Goal: Task Accomplishment & Management: Manage account settings

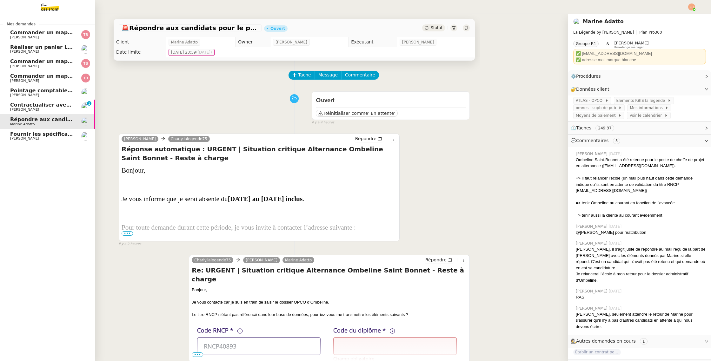
click at [53, 36] on span "[PERSON_NAME]" at bounding box center [42, 38] width 64 height 4
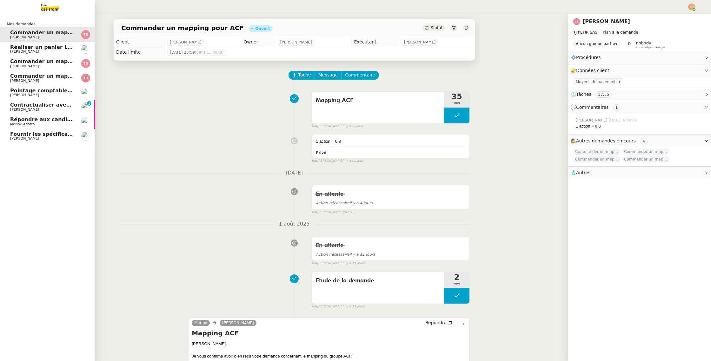
click at [55, 41] on link "Commander un mapping pour ACF [PERSON_NAME]" at bounding box center [47, 34] width 95 height 15
click at [55, 49] on span "Réaliser un panier Leclerc - [DATE]" at bounding box center [59, 47] width 99 height 6
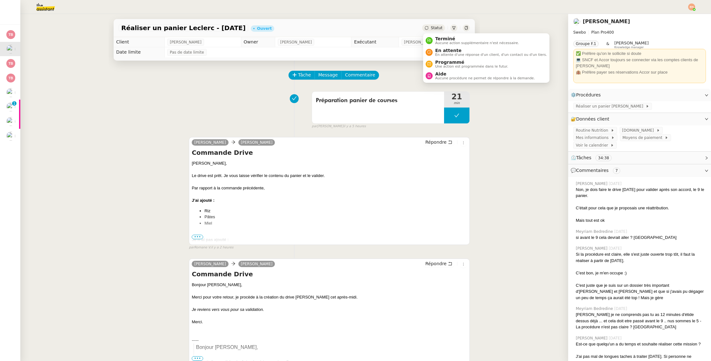
click at [437, 29] on span "Statut" at bounding box center [436, 28] width 12 height 4
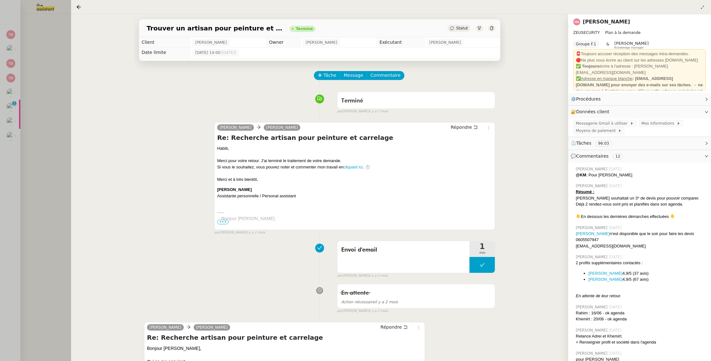
click at [30, 64] on div at bounding box center [355, 180] width 711 height 361
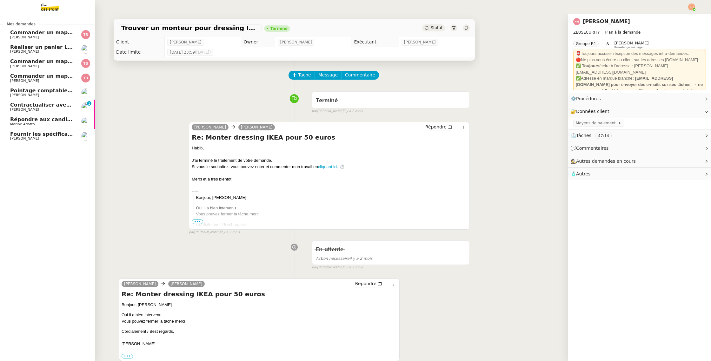
click at [37, 64] on span "[PERSON_NAME]" at bounding box center [42, 66] width 64 height 4
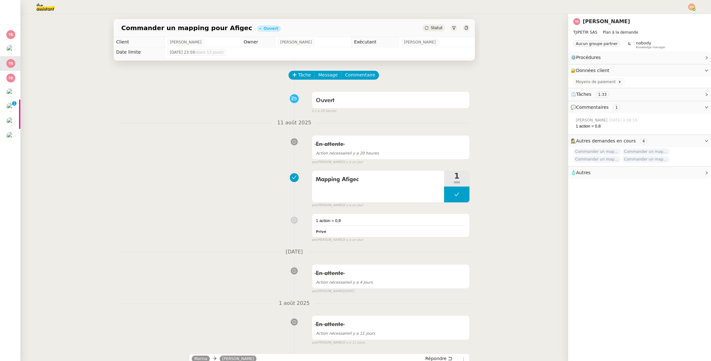
click at [31, 5] on img at bounding box center [40, 7] width 49 height 14
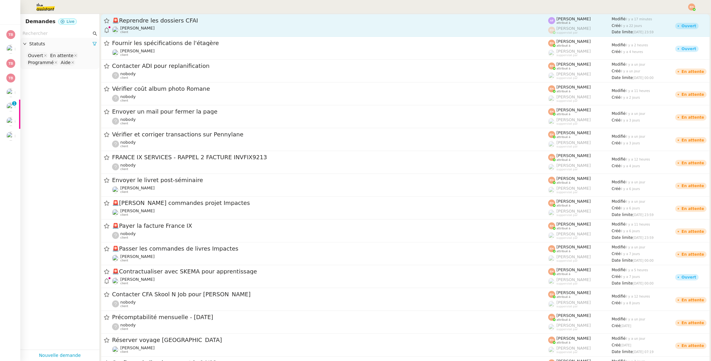
click at [153, 23] on span "🚨 Reprendre les dossiers CFAI" at bounding box center [330, 21] width 436 height 6
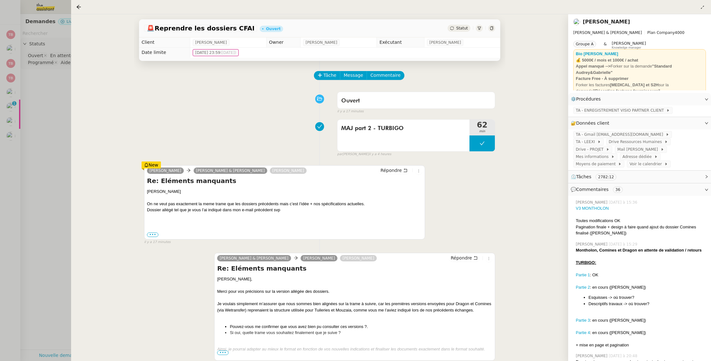
scroll to position [3, 0]
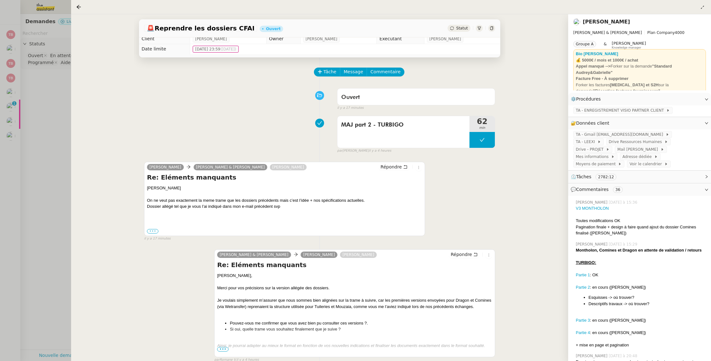
click at [149, 232] on label "•••" at bounding box center [152, 231] width 11 height 4
click at [0, 0] on input "•••" at bounding box center [0, 0] width 0 height 0
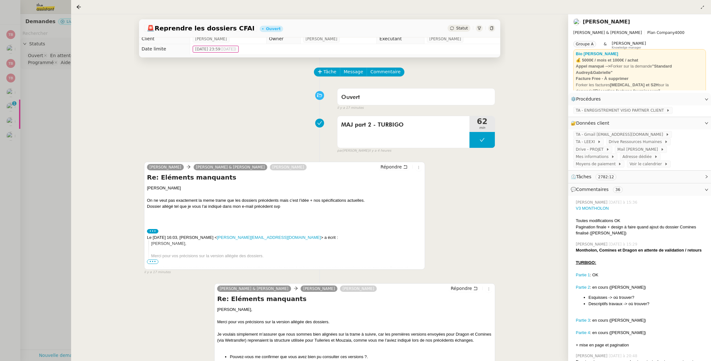
click at [152, 260] on span "•••" at bounding box center [152, 261] width 11 height 4
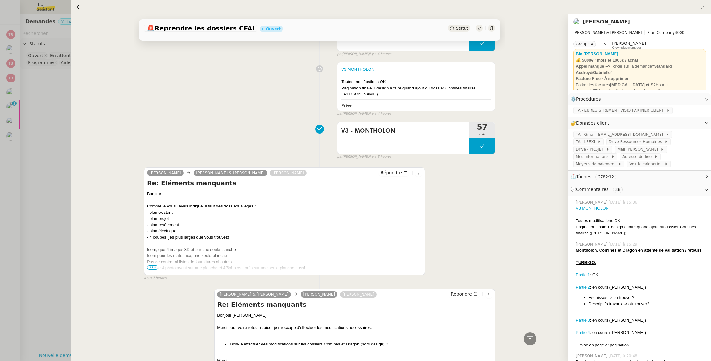
scroll to position [1681, 0]
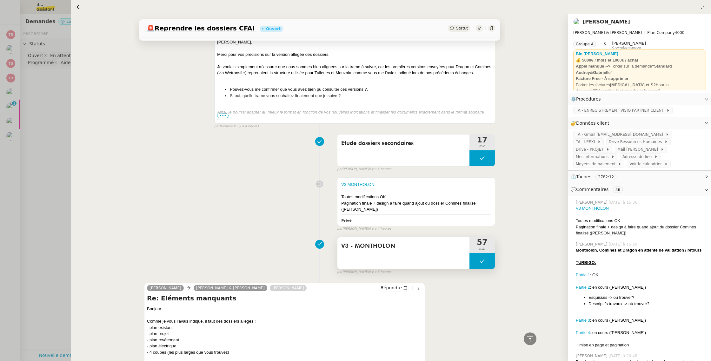
drag, startPoint x: 498, startPoint y: 249, endPoint x: 488, endPoint y: 249, distance: 10.5
click at [492, 249] on div "Tâche Message Commentaire Veuillez patienter une erreur s'est produite 👌👌👌 mess…" at bounding box center [319, 308] width 371 height 3856
click at [488, 253] on button at bounding box center [481, 261] width 25 height 16
click at [475, 259] on icon at bounding box center [475, 261] width 5 height 5
click at [475, 253] on div at bounding box center [481, 261] width 25 height 16
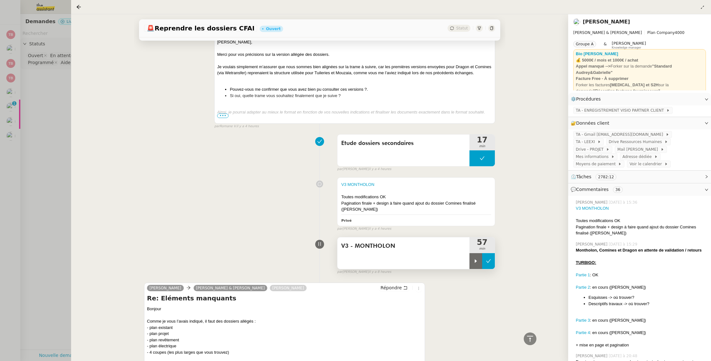
drag, startPoint x: 490, startPoint y: 249, endPoint x: 483, endPoint y: 245, distance: 7.6
click at [490, 259] on icon at bounding box center [488, 261] width 5 height 5
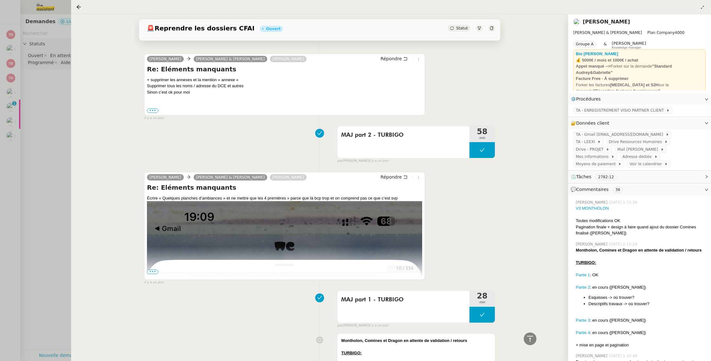
scroll to position [2117, 0]
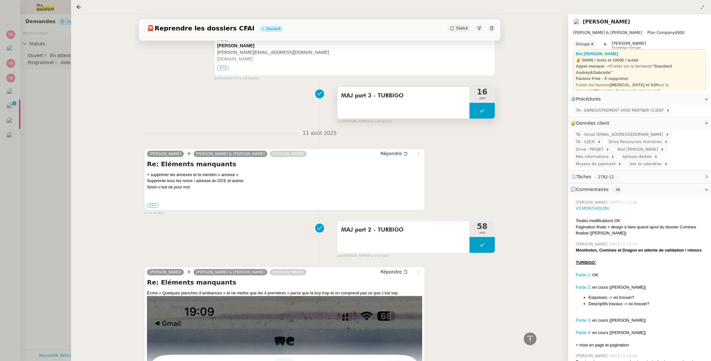
click at [391, 97] on div "MAJ part 3 - TURBIGO" at bounding box center [403, 103] width 132 height 32
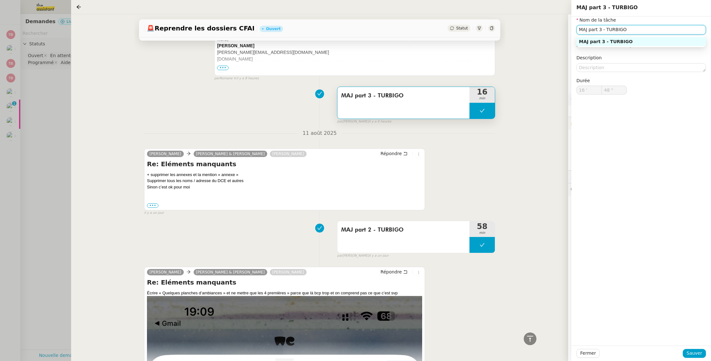
click at [628, 31] on input "MAJ part 3 - TURBIGO" at bounding box center [640, 29] width 129 height 9
click at [594, 355] on button "Fermer" at bounding box center [587, 353] width 23 height 9
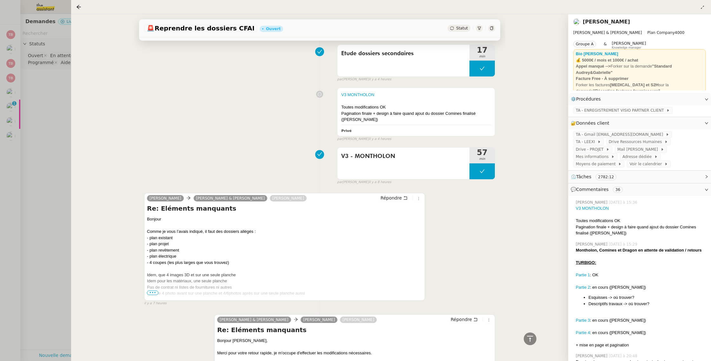
scroll to position [1906, 0]
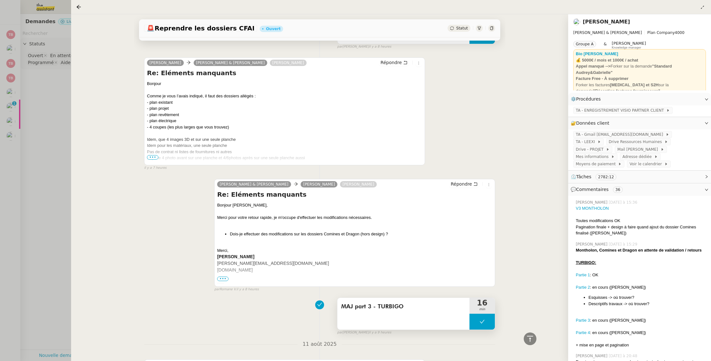
click at [484, 319] on icon at bounding box center [481, 321] width 5 height 5
click at [475, 319] on icon at bounding box center [475, 321] width 5 height 5
